Goal: Task Accomplishment & Management: Manage account settings

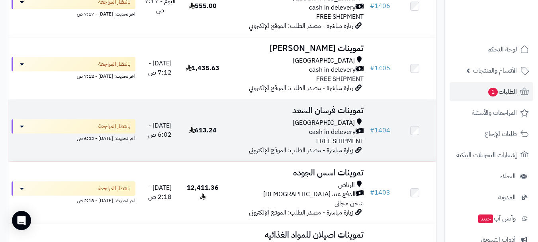
scroll to position [398, 0]
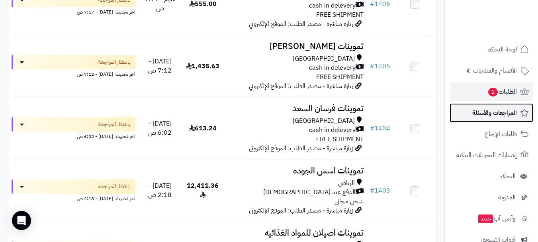
click at [490, 116] on span "المراجعات والأسئلة" at bounding box center [494, 112] width 45 height 11
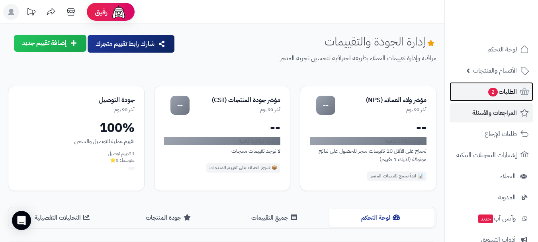
click at [498, 87] on span "الطلبات 2" at bounding box center [501, 91] width 29 height 11
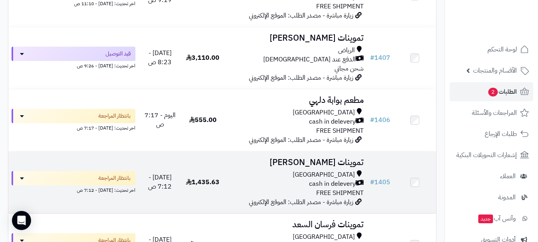
scroll to position [358, 0]
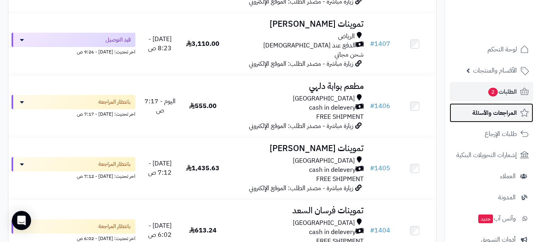
click at [477, 119] on link "المراجعات والأسئلة" at bounding box center [492, 112] width 84 height 19
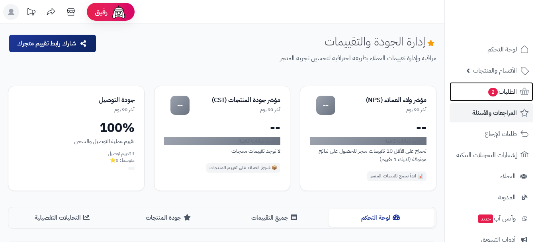
click at [473, 96] on link "الطلبات 2" at bounding box center [492, 91] width 84 height 19
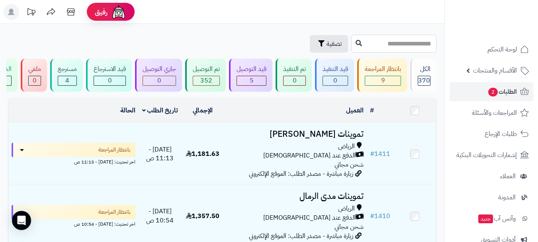
click at [351, 44] on input "text" at bounding box center [393, 44] width 85 height 18
click at [326, 43] on span "تصفية" at bounding box center [333, 44] width 15 height 10
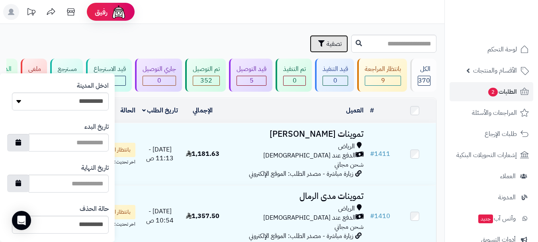
scroll to position [473, 0]
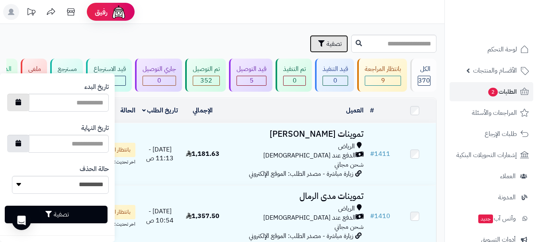
click at [21, 102] on button "button" at bounding box center [18, 103] width 22 height 18
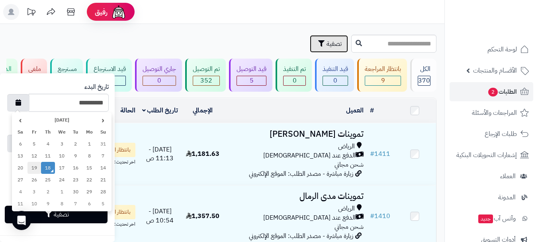
click at [31, 170] on td "19" at bounding box center [34, 168] width 14 height 12
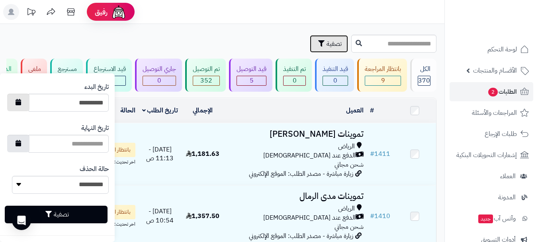
click at [23, 106] on button "button" at bounding box center [18, 103] width 22 height 18
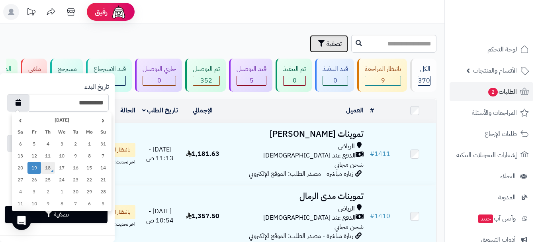
click at [49, 169] on td "18" at bounding box center [48, 168] width 14 height 12
type input "**********"
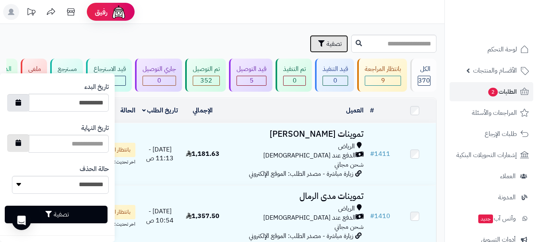
click at [27, 149] on button "button" at bounding box center [18, 143] width 22 height 18
type input "**********"
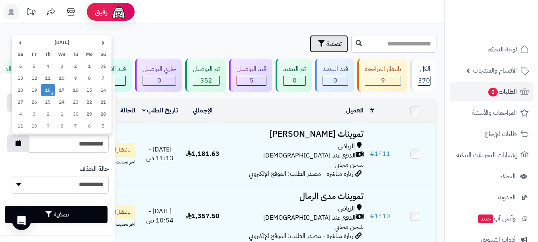
drag, startPoint x: 45, startPoint y: 93, endPoint x: 55, endPoint y: 125, distance: 33.3
click at [45, 94] on td "18" at bounding box center [48, 90] width 14 height 12
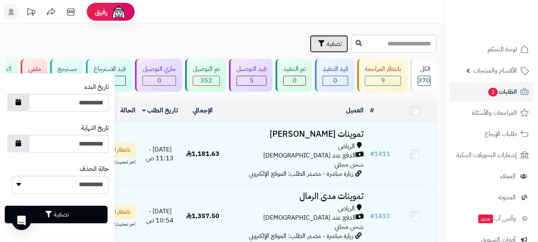
click at [27, 102] on button "button" at bounding box center [18, 103] width 22 height 18
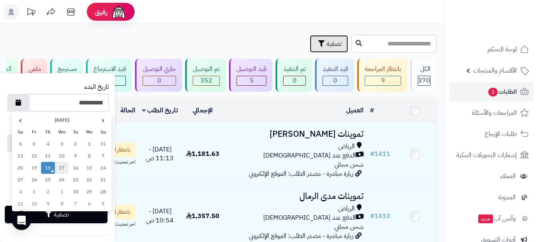
click at [64, 167] on td "17" at bounding box center [62, 168] width 14 height 12
type input "**********"
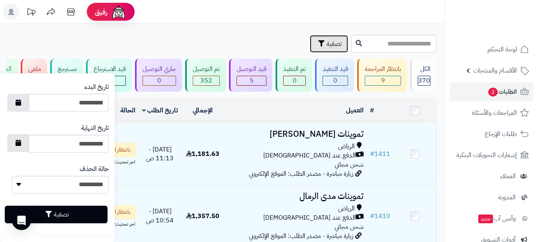
click at [29, 145] on button "button" at bounding box center [18, 143] width 22 height 18
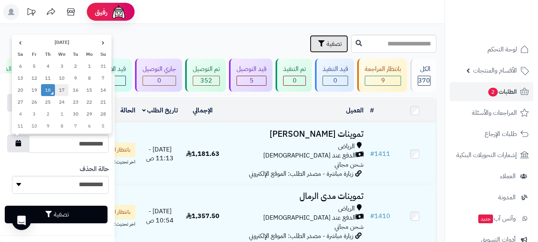
click at [59, 92] on td "17" at bounding box center [62, 90] width 14 height 12
type input "**********"
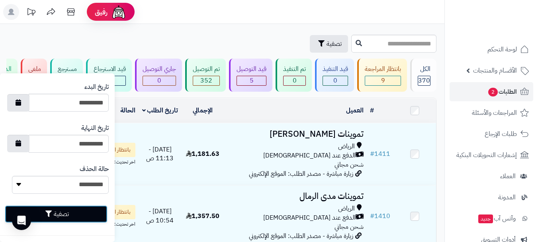
click at [61, 212] on button "تصفية" at bounding box center [56, 214] width 103 height 18
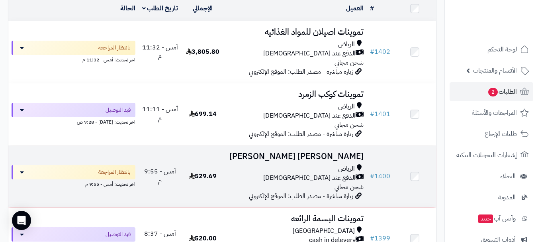
scroll to position [72, 0]
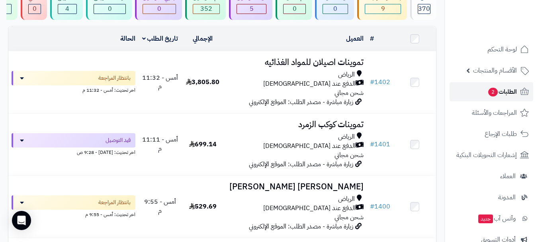
click at [475, 96] on link "الطلبات 2" at bounding box center [492, 91] width 84 height 19
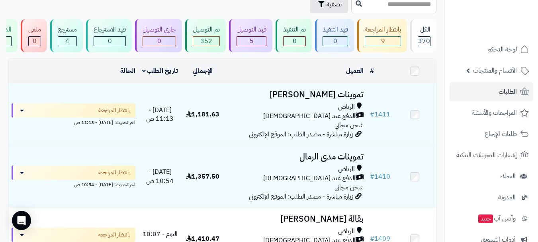
scroll to position [40, 0]
click at [470, 94] on link "الطلبات" at bounding box center [492, 91] width 84 height 19
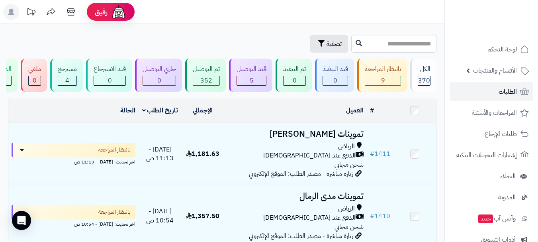
click at [511, 90] on span "الطلبات" at bounding box center [507, 91] width 18 height 11
click at [506, 92] on span "الطلبات" at bounding box center [507, 91] width 18 height 11
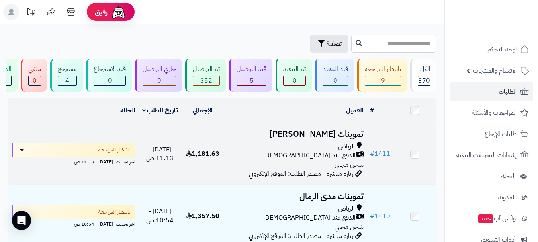
click at [282, 164] on div "الرياض الدفع عند الاستلام شحن مجاني" at bounding box center [295, 155] width 136 height 27
click at [304, 139] on h3 "تموينات [PERSON_NAME]" at bounding box center [295, 133] width 136 height 9
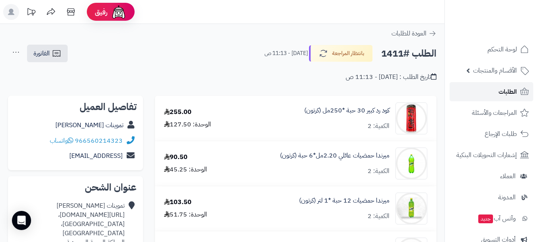
click at [479, 96] on link "الطلبات" at bounding box center [492, 91] width 84 height 19
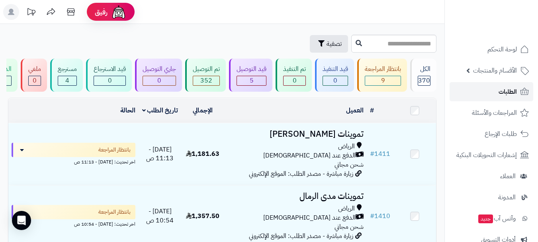
click at [497, 97] on link "الطلبات" at bounding box center [492, 91] width 84 height 19
click at [483, 92] on link "الطلبات" at bounding box center [492, 91] width 84 height 19
click at [502, 90] on span "الطلبات" at bounding box center [507, 91] width 18 height 11
click at [479, 98] on link "الطلبات" at bounding box center [492, 91] width 84 height 19
click at [489, 93] on link "الطلبات" at bounding box center [492, 91] width 84 height 19
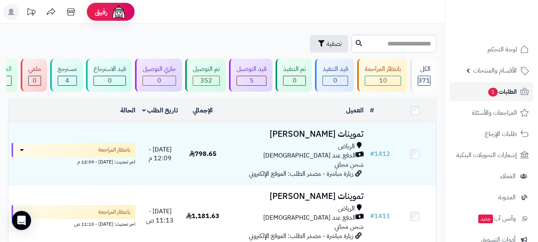
click at [478, 94] on link "الطلبات 1" at bounding box center [492, 91] width 84 height 19
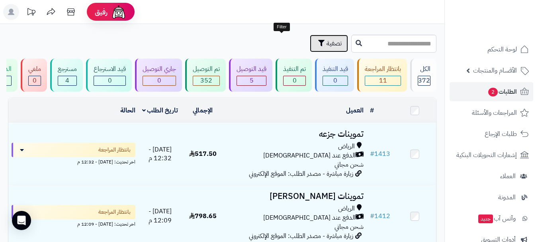
click at [310, 47] on button "تصفية" at bounding box center [329, 44] width 38 height 18
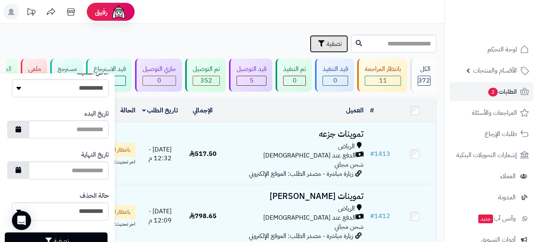
scroll to position [473, 0]
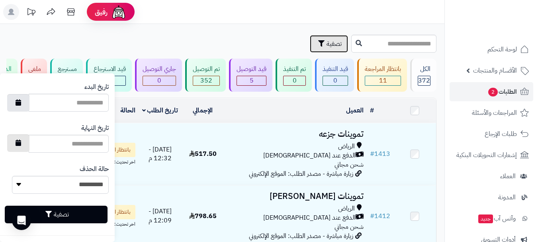
click at [21, 143] on icon "button" at bounding box center [19, 142] width 6 height 6
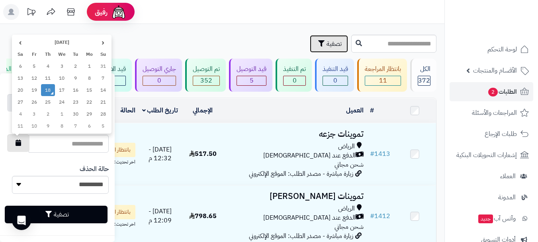
type input "**********"
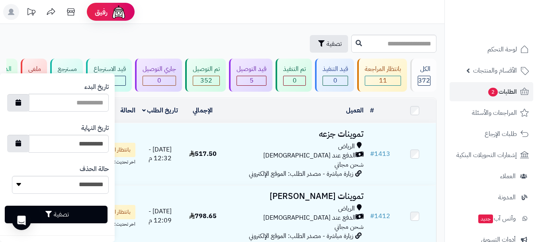
click at [55, 167] on div "**********" at bounding box center [57, 178] width 103 height 41
click at [27, 106] on button "button" at bounding box center [18, 103] width 22 height 18
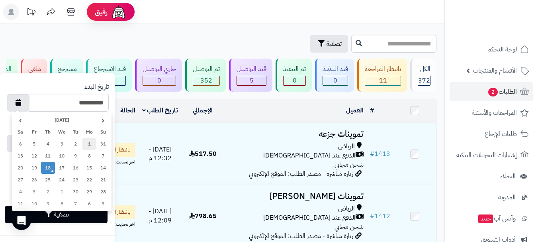
click at [87, 143] on td "1" at bounding box center [89, 144] width 14 height 12
type input "**********"
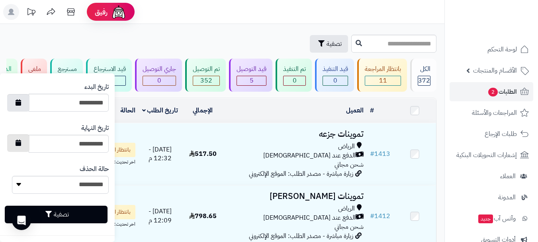
click at [21, 145] on icon "button" at bounding box center [19, 142] width 6 height 6
click at [33, 164] on div "**********" at bounding box center [57, 178] width 103 height 41
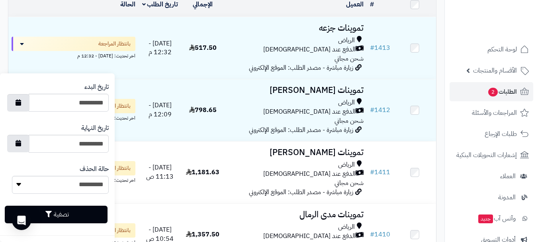
scroll to position [119, 0]
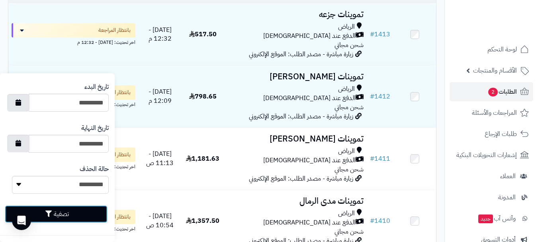
click at [65, 214] on button "تصفية" at bounding box center [56, 214] width 103 height 18
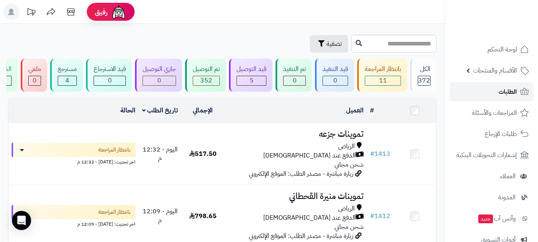
click at [477, 92] on link "الطلبات" at bounding box center [492, 91] width 84 height 19
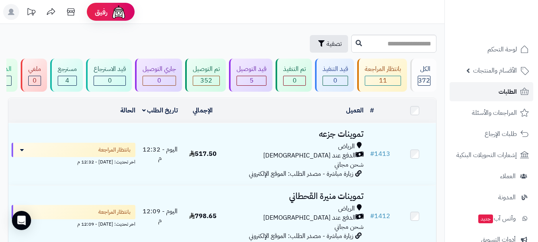
click at [497, 93] on link "الطلبات" at bounding box center [492, 91] width 84 height 19
click at [494, 93] on link "الطلبات" at bounding box center [492, 91] width 84 height 19
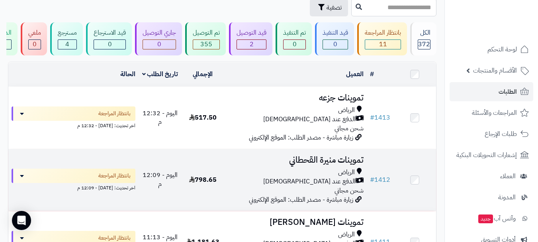
scroll to position [40, 0]
